Goal: Task Accomplishment & Management: Complete application form

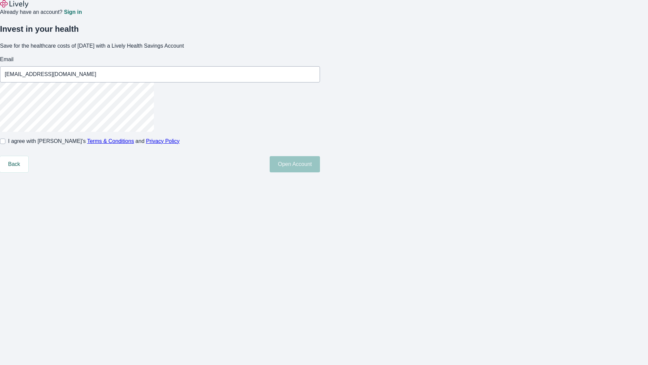
click at [5, 144] on input "I agree with Lively’s Terms & Conditions and Privacy Policy" at bounding box center [2, 140] width 5 height 5
checkbox input "true"
click at [320, 172] on button "Open Account" at bounding box center [295, 164] width 50 height 16
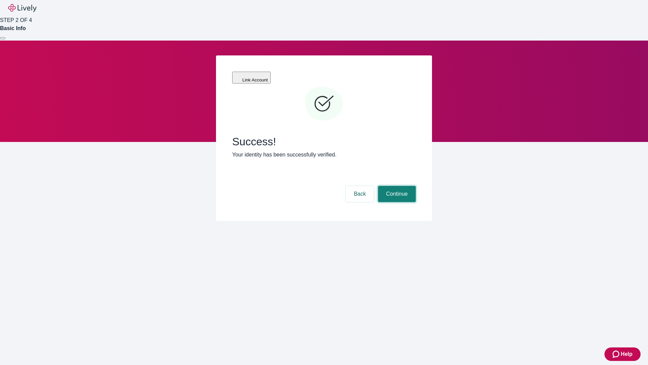
click at [396, 186] on button "Continue" at bounding box center [397, 194] width 38 height 16
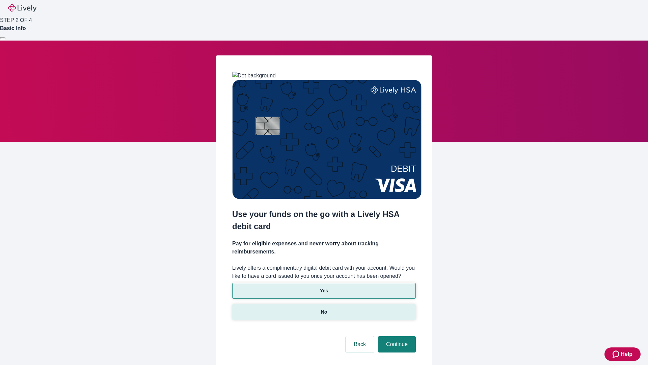
click at [324, 308] on p "No" at bounding box center [324, 311] width 6 height 7
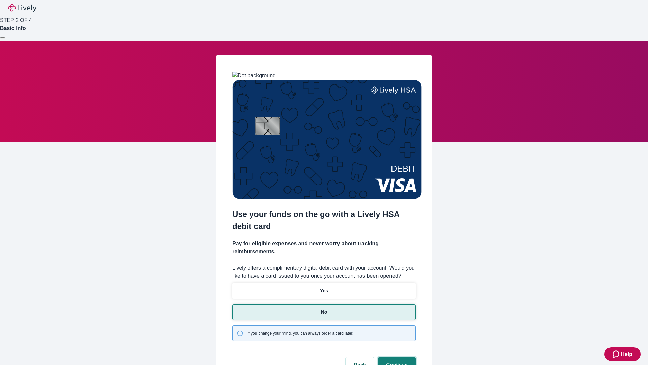
click at [396, 357] on button "Continue" at bounding box center [397, 365] width 38 height 16
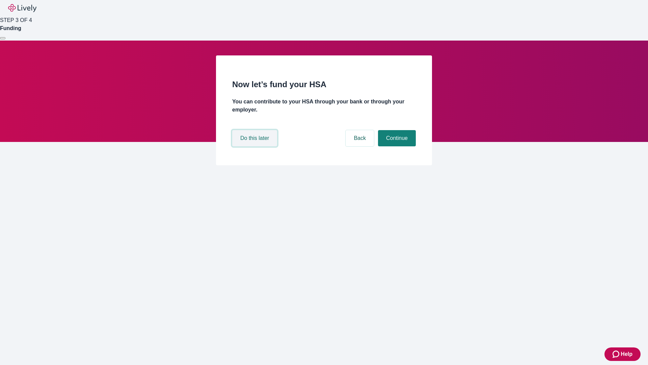
click at [256, 146] on button "Do this later" at bounding box center [254, 138] width 45 height 16
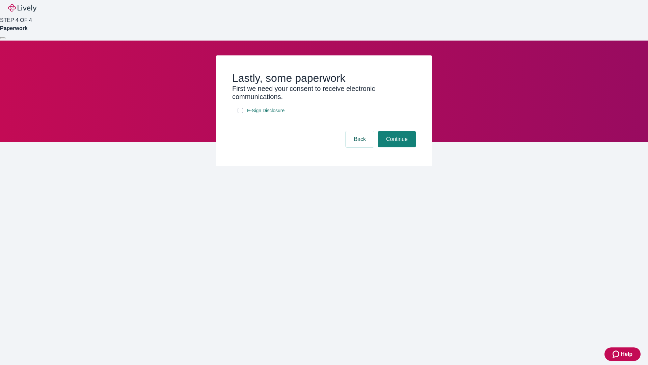
click at [240, 113] on input "E-Sign Disclosure" at bounding box center [240, 110] width 5 height 5
checkbox input "true"
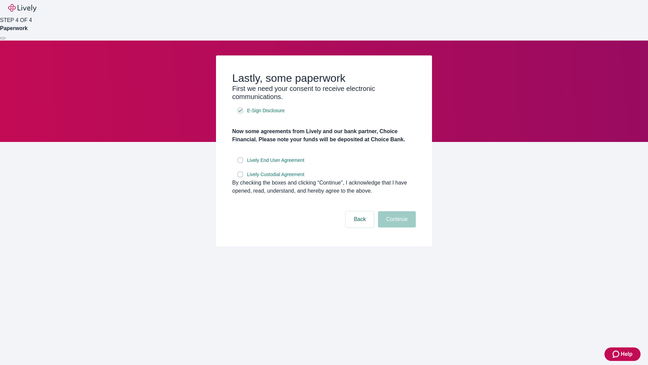
click at [240, 163] on input "Lively End User Agreement" at bounding box center [240, 159] width 5 height 5
checkbox input "true"
click at [240, 177] on input "Lively Custodial Agreement" at bounding box center [240, 174] width 5 height 5
checkbox input "true"
click at [396, 227] on button "Continue" at bounding box center [397, 219] width 38 height 16
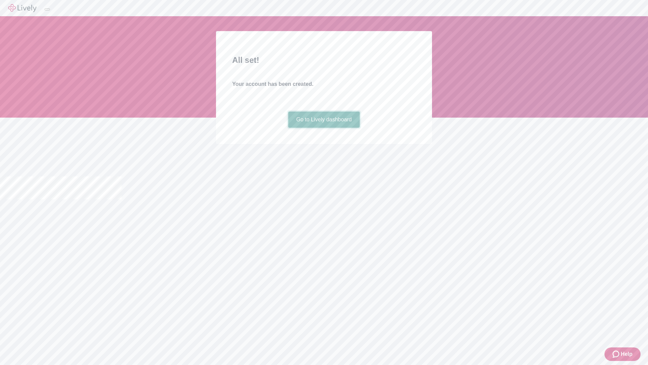
click at [324, 128] on link "Go to Lively dashboard" at bounding box center [324, 119] width 72 height 16
